Goal: Task Accomplishment & Management: Manage account settings

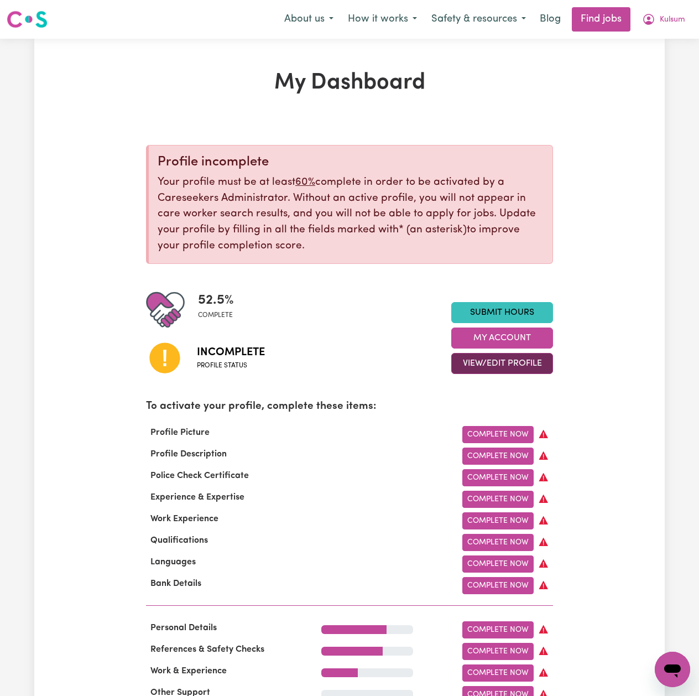
click at [531, 368] on button "View/Edit Profile" at bounding box center [502, 363] width 102 height 21
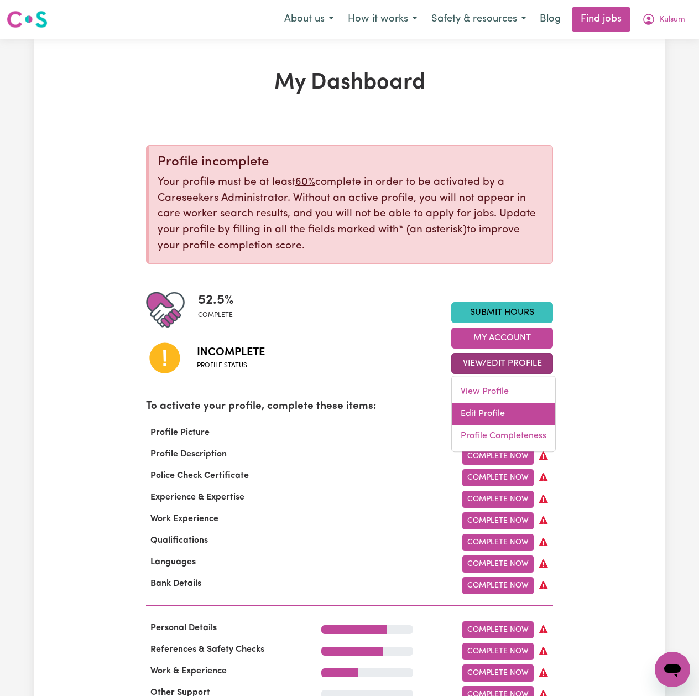
click at [498, 417] on link "Edit Profile" at bounding box center [503, 414] width 103 height 22
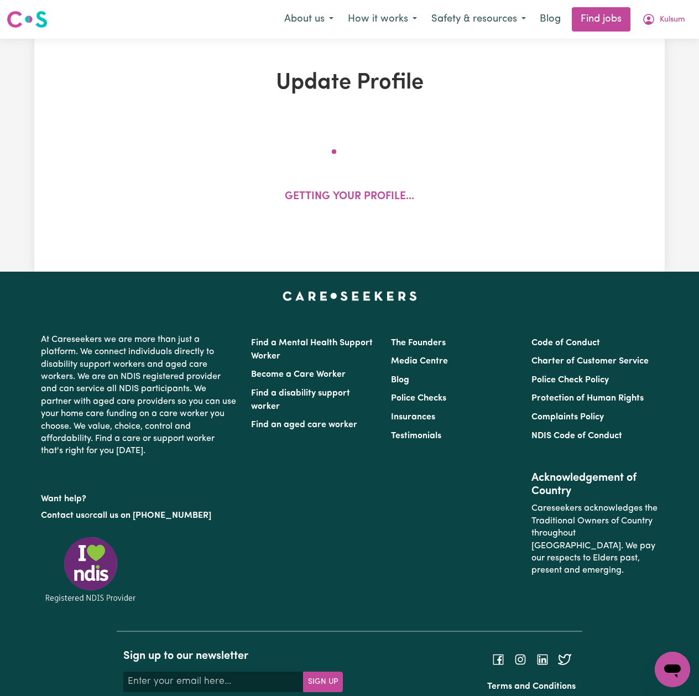
select select "[DEMOGRAPHIC_DATA]"
select select "[DEMOGRAPHIC_DATA] Work Visa"
select select "Studying a healthcare related degree or qualification"
select select "37"
select select "40"
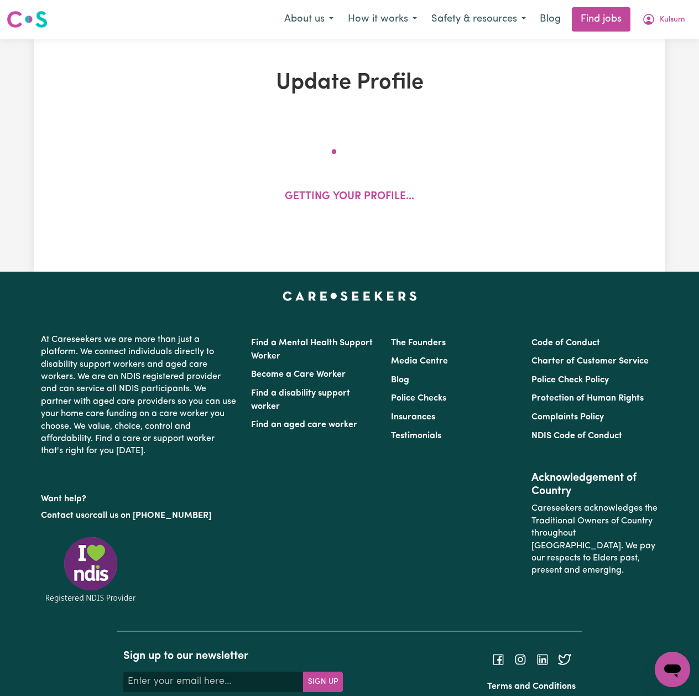
select select "40"
select select "45"
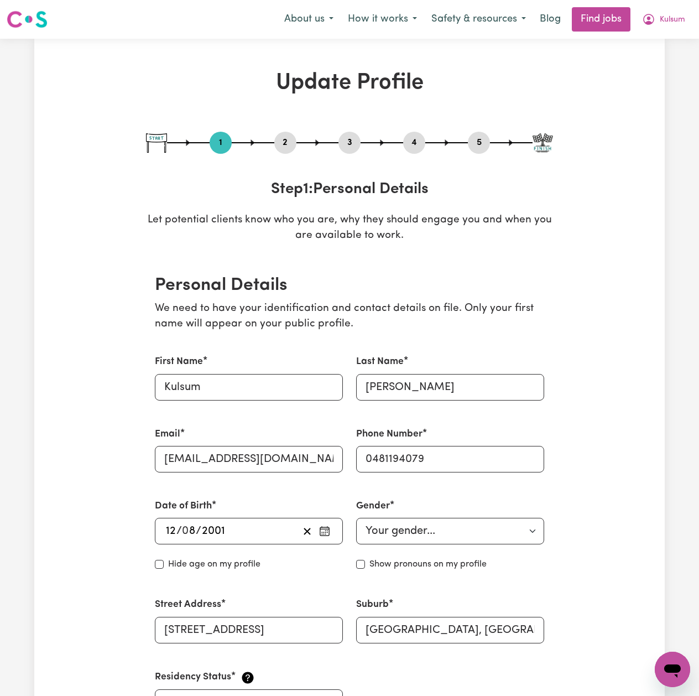
click at [290, 144] on button "2" at bounding box center [285, 143] width 22 height 14
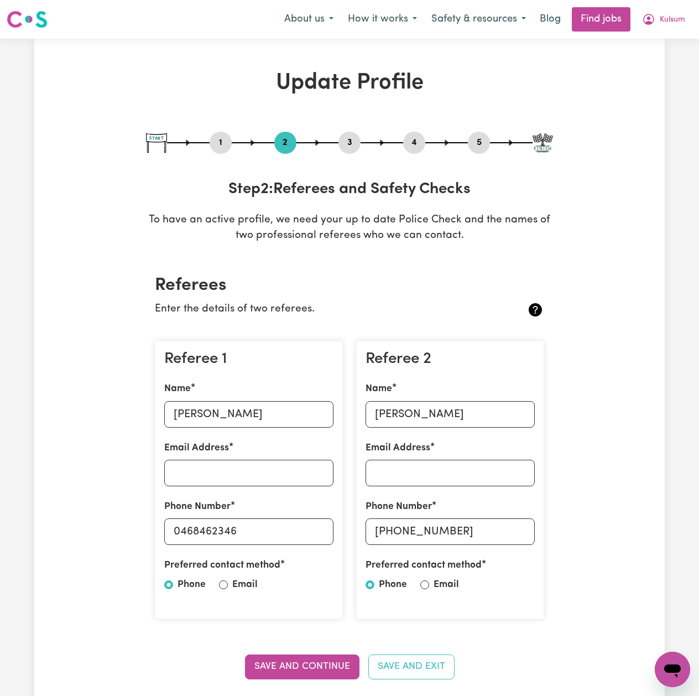
scroll to position [74, 0]
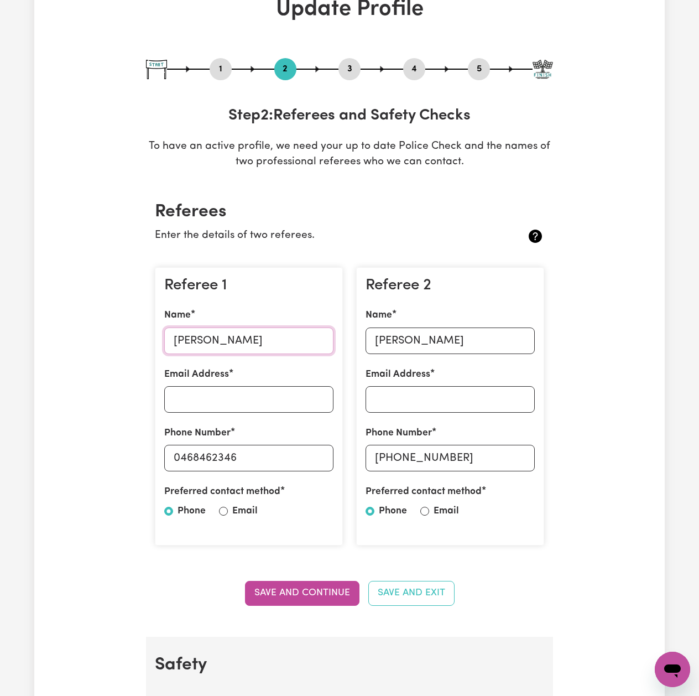
click at [220, 328] on input "[PERSON_NAME]" at bounding box center [248, 341] width 169 height 27
click at [252, 464] on input "0468462346" at bounding box center [248, 458] width 169 height 27
drag, startPoint x: 179, startPoint y: 456, endPoint x: 366, endPoint y: 481, distance: 188.1
click at [366, 481] on div "Referee 1 Name [PERSON_NAME] Email Address Phone Number [PHONE_NUMBER] Preferre…" at bounding box center [349, 406] width 403 height 297
click at [445, 337] on input "[PERSON_NAME]" at bounding box center [450, 341] width 169 height 27
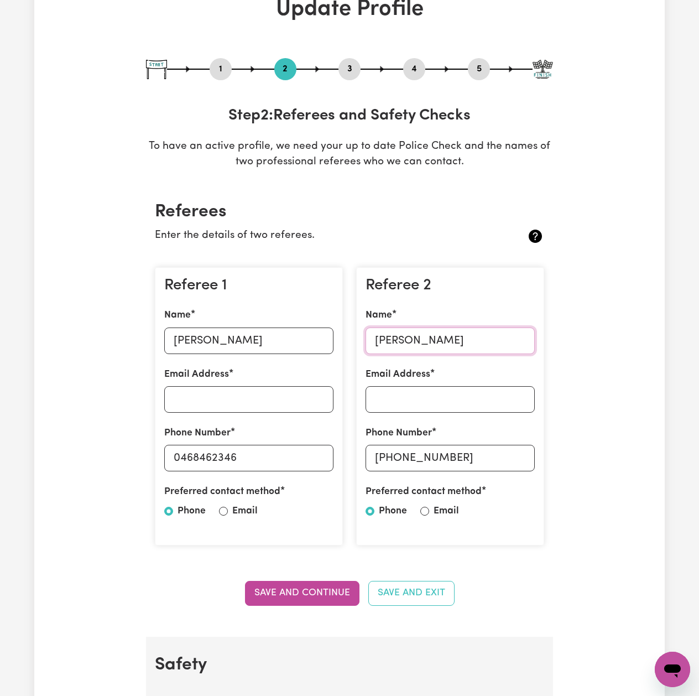
click at [417, 344] on input "[PERSON_NAME]" at bounding box center [450, 341] width 169 height 27
click at [398, 348] on input "[PERSON_NAME]" at bounding box center [450, 341] width 169 height 27
drag, startPoint x: 393, startPoint y: 463, endPoint x: 480, endPoint y: 463, distance: 87.4
click at [480, 463] on input "[PHONE_NUMBER]" at bounding box center [450, 458] width 169 height 27
click at [472, 71] on button "5" at bounding box center [479, 69] width 22 height 14
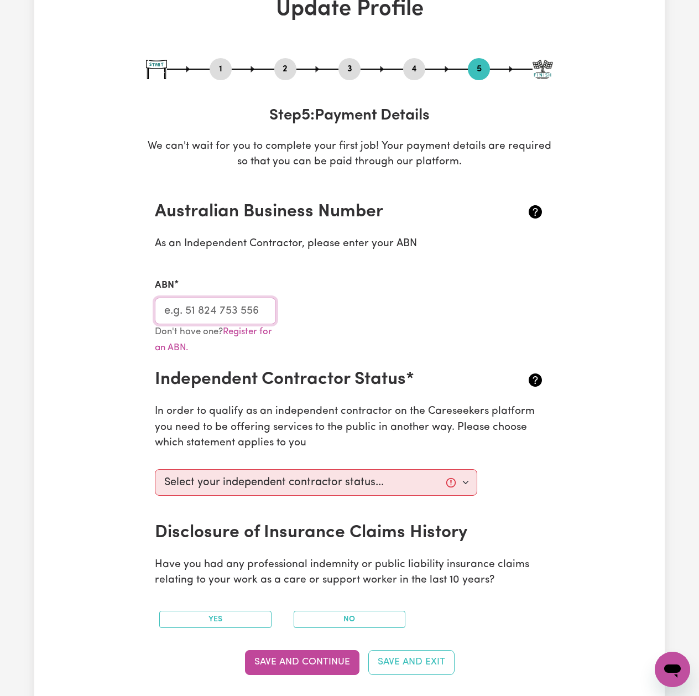
click at [196, 304] on input "ABN" at bounding box center [215, 311] width 121 height 27
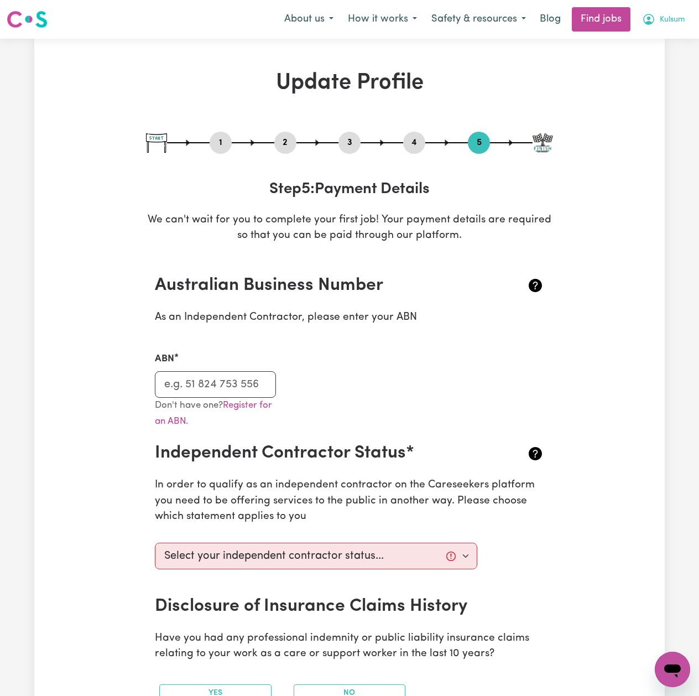
click at [672, 22] on span "Kulsum" at bounding box center [672, 20] width 25 height 12
click at [640, 77] on link "Logout" at bounding box center [648, 84] width 87 height 21
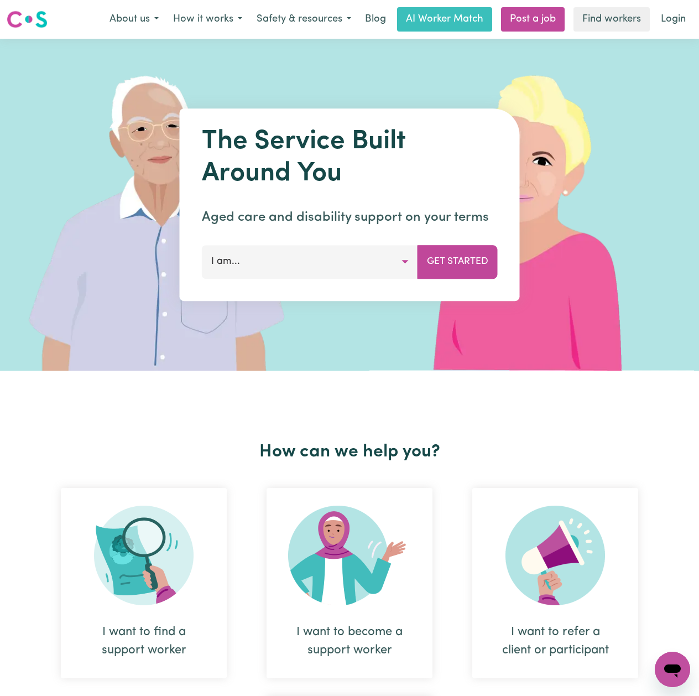
click at [682, 28] on link "Login" at bounding box center [673, 19] width 38 height 24
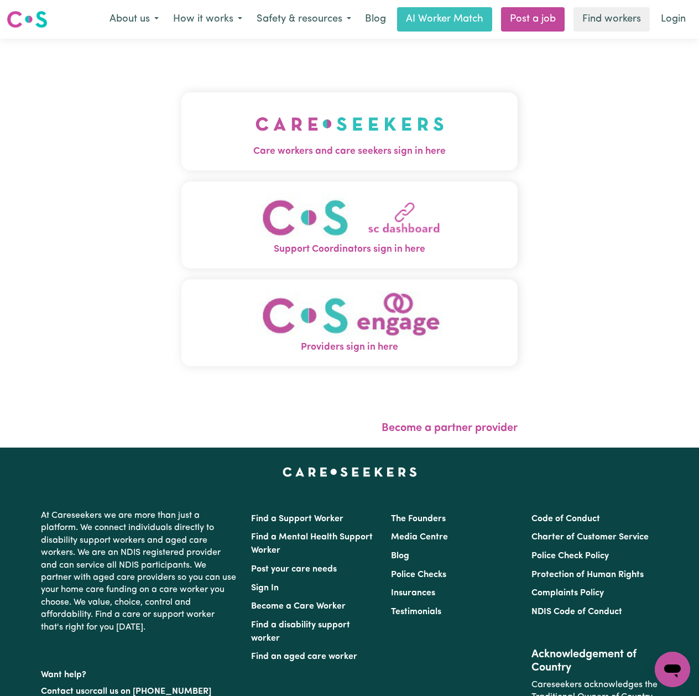
click at [181, 110] on button "Care workers and care seekers sign in here" at bounding box center [349, 130] width 336 height 77
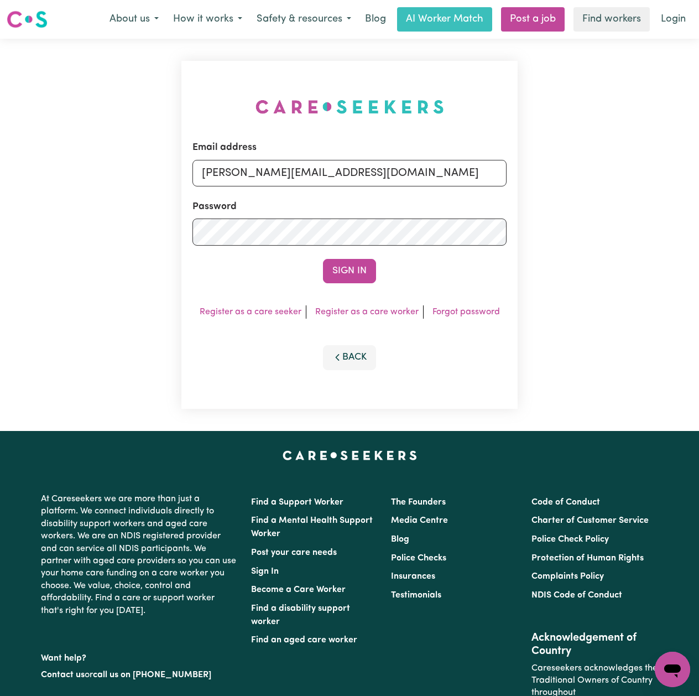
click at [222, 191] on div "Email address [PERSON_NAME][EMAIL_ADDRESS][DOMAIN_NAME] Password Sign In Regist…" at bounding box center [349, 235] width 336 height 348
drag, startPoint x: 241, startPoint y: 172, endPoint x: 258, endPoint y: 209, distance: 41.1
click at [241, 172] on input "[PERSON_NAME][EMAIL_ADDRESS][DOMAIN_NAME]" at bounding box center [350, 173] width 314 height 27
drag, startPoint x: 258, startPoint y: 169, endPoint x: 468, endPoint y: 182, distance: 210.7
click at [468, 182] on input "Superuser~[EMAIL_ADDRESS][DOMAIN_NAME]" at bounding box center [350, 173] width 314 height 27
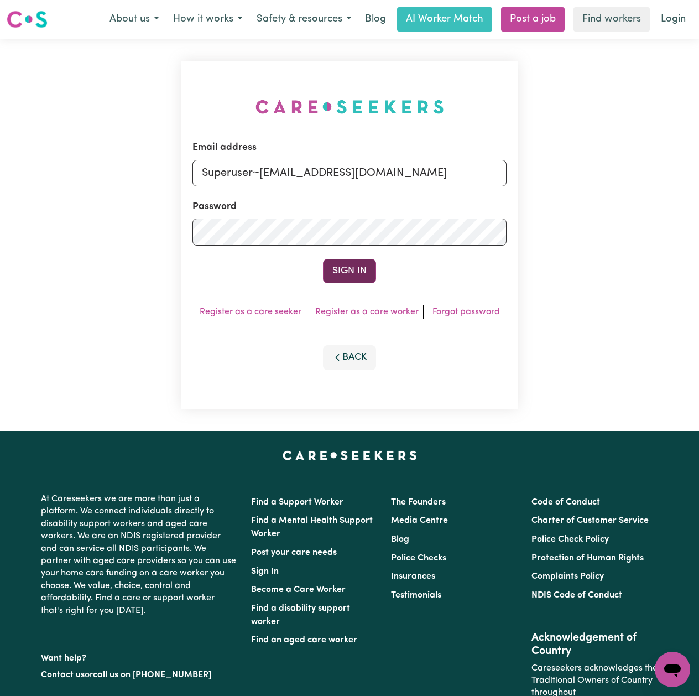
type input "Superuser~[EMAIL_ADDRESS][DOMAIN_NAME]"
click at [354, 259] on button "Sign In" at bounding box center [349, 271] width 53 height 24
